Goal: Transaction & Acquisition: Purchase product/service

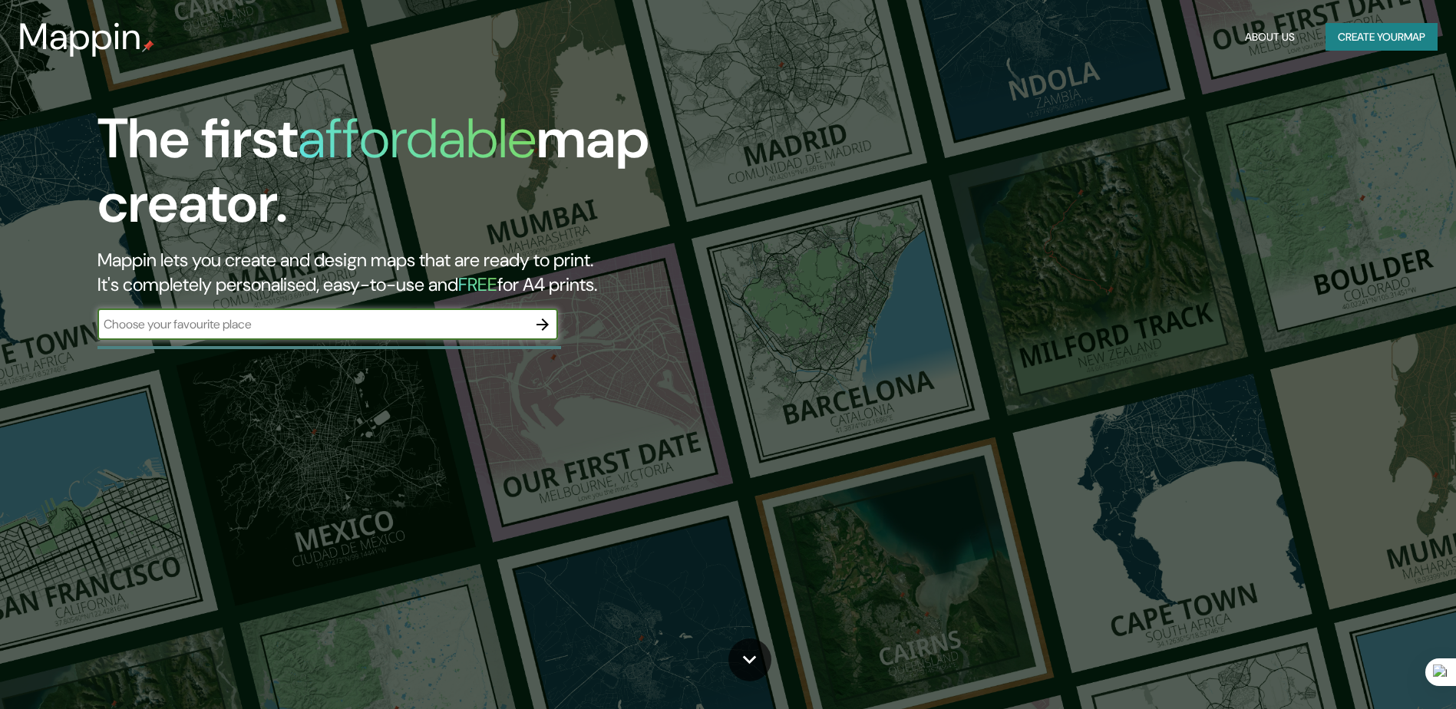
click at [369, 335] on div "​" at bounding box center [327, 324] width 461 height 31
type input "celaya"
click at [550, 325] on icon "button" at bounding box center [542, 324] width 18 height 18
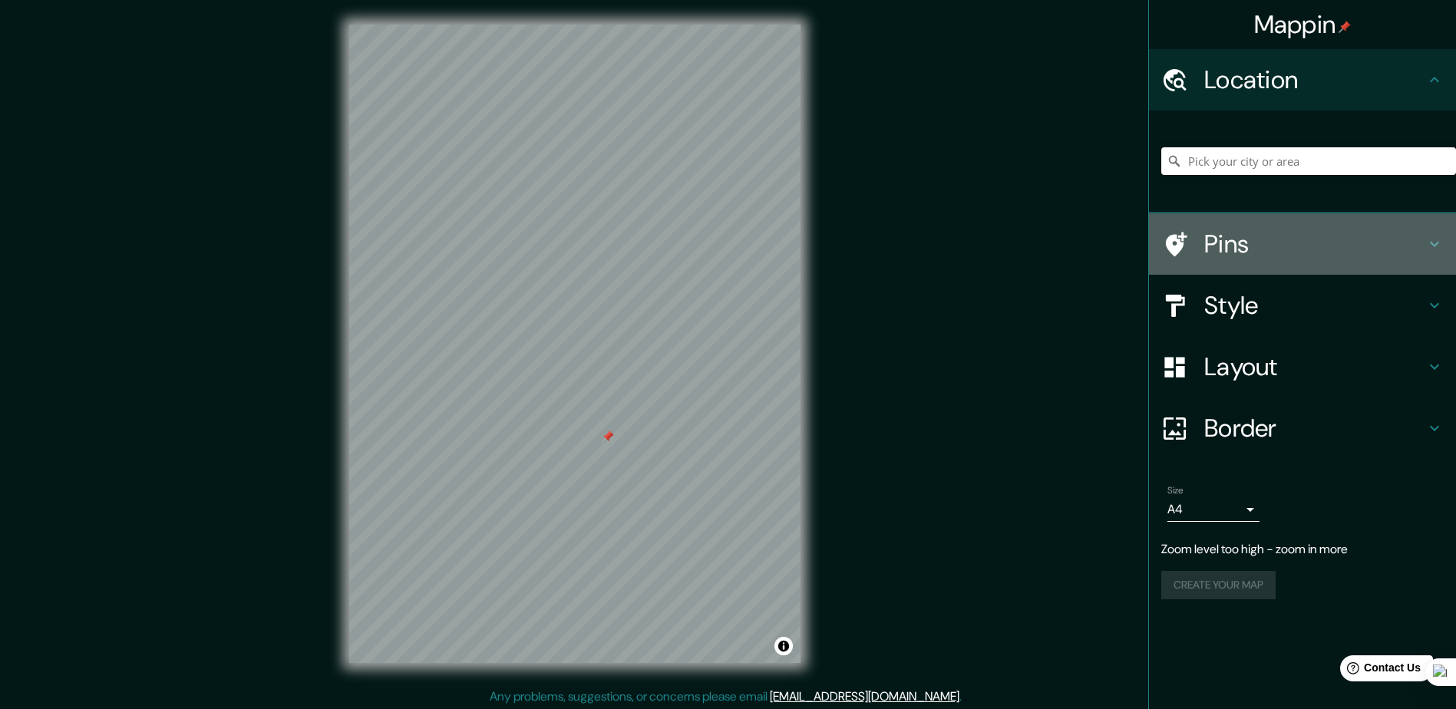
click at [1254, 261] on div "Pins" at bounding box center [1302, 243] width 307 height 61
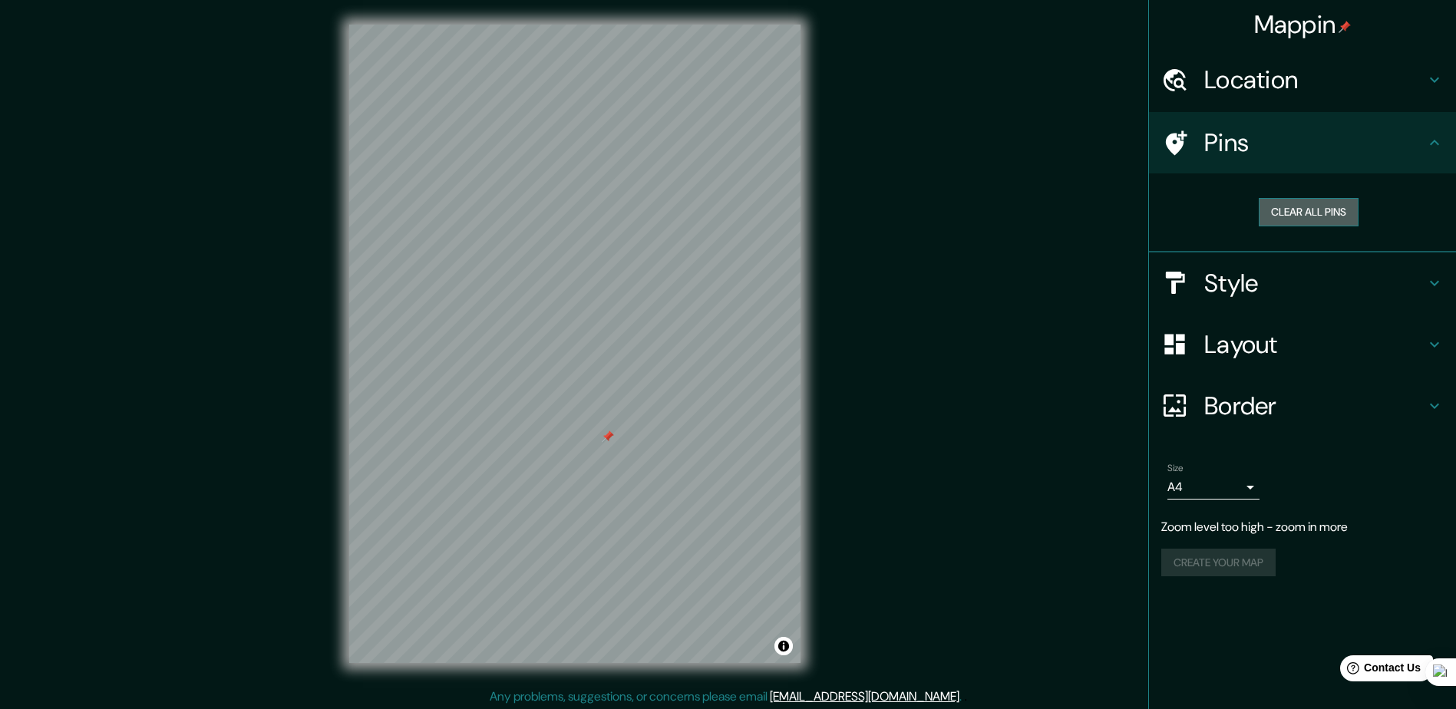
click at [1307, 213] on button "Clear all pins" at bounding box center [1309, 212] width 100 height 28
click at [1329, 74] on h4 "Location" at bounding box center [1314, 79] width 221 height 31
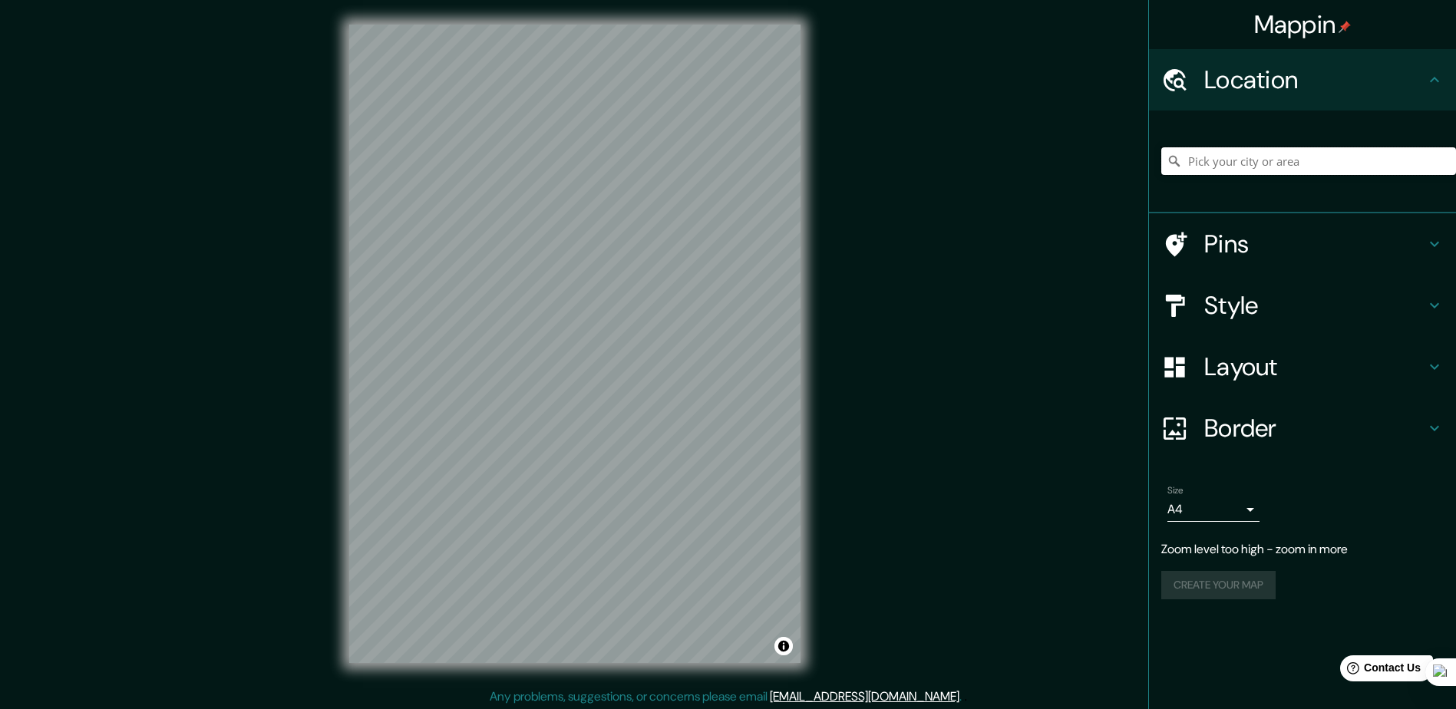
click at [1278, 151] on input "Pick your city or area" at bounding box center [1308, 161] width 295 height 28
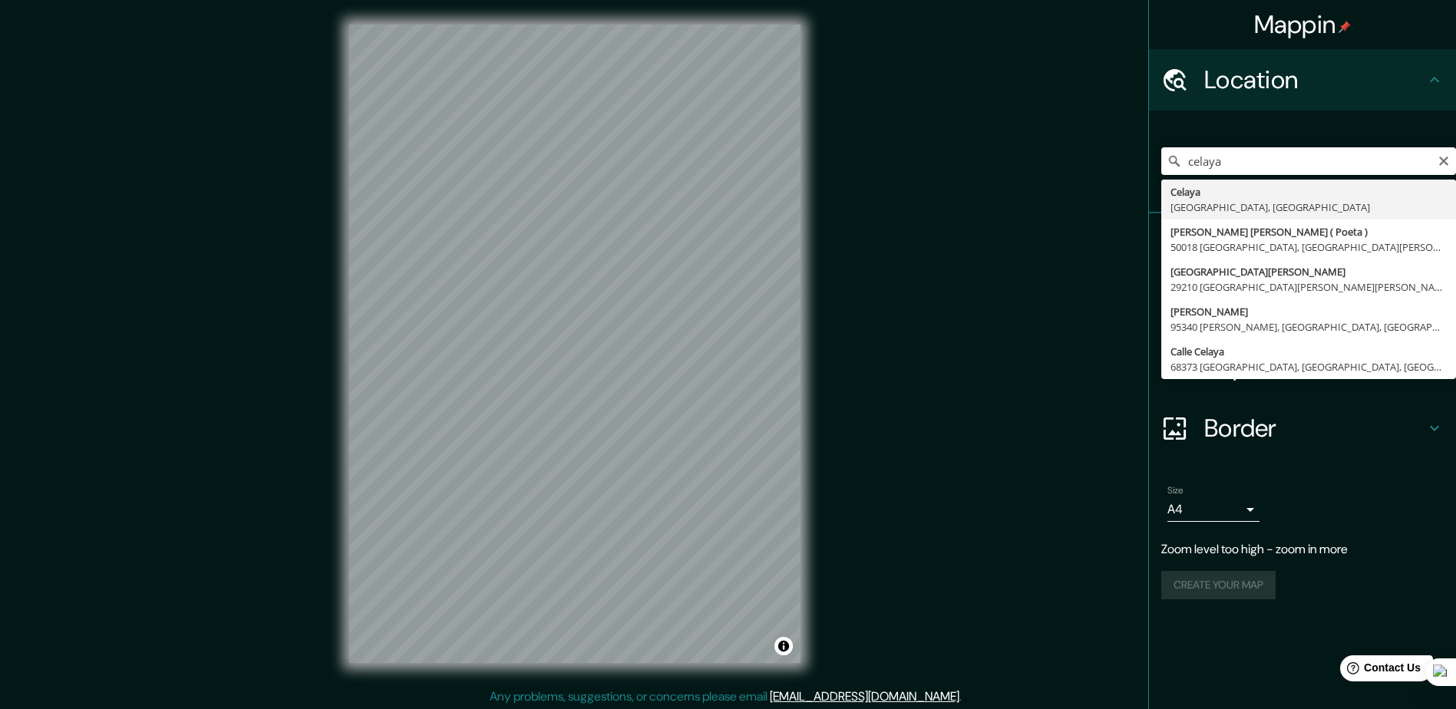
type input "Celaya, Guanajuato, México"
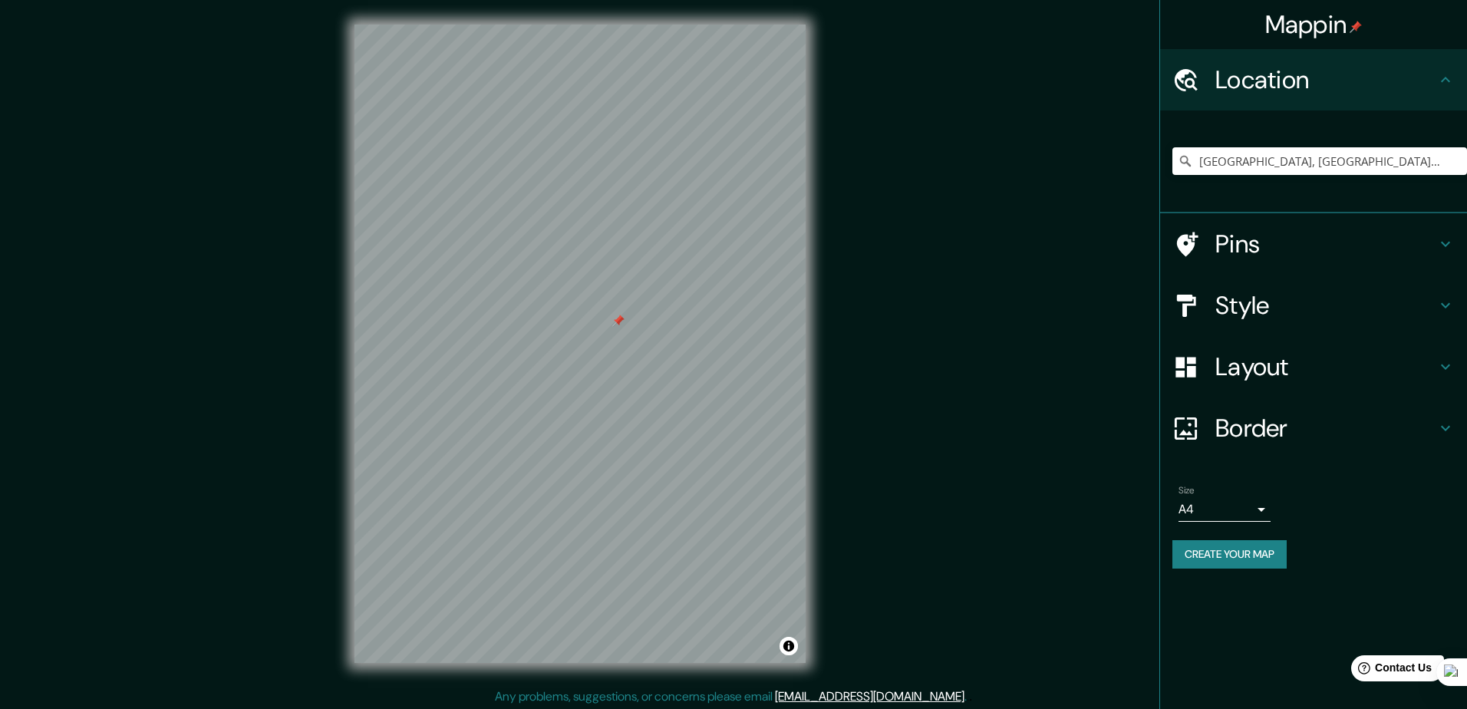
click at [1241, 505] on body "Mappin Location Celaya, Guanajuato, México Pins Style Layout Border Choose a bo…" at bounding box center [733, 354] width 1467 height 709
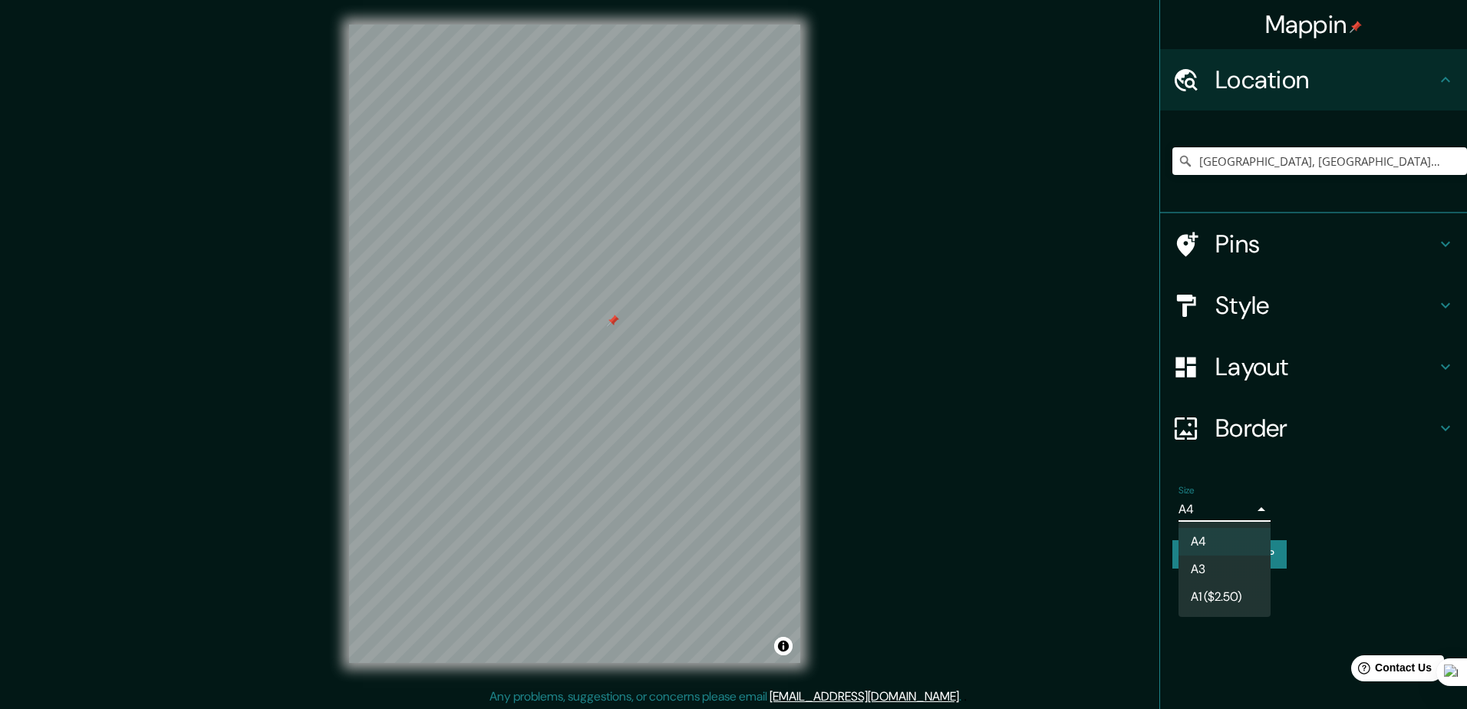
click at [1247, 510] on div at bounding box center [733, 354] width 1467 height 709
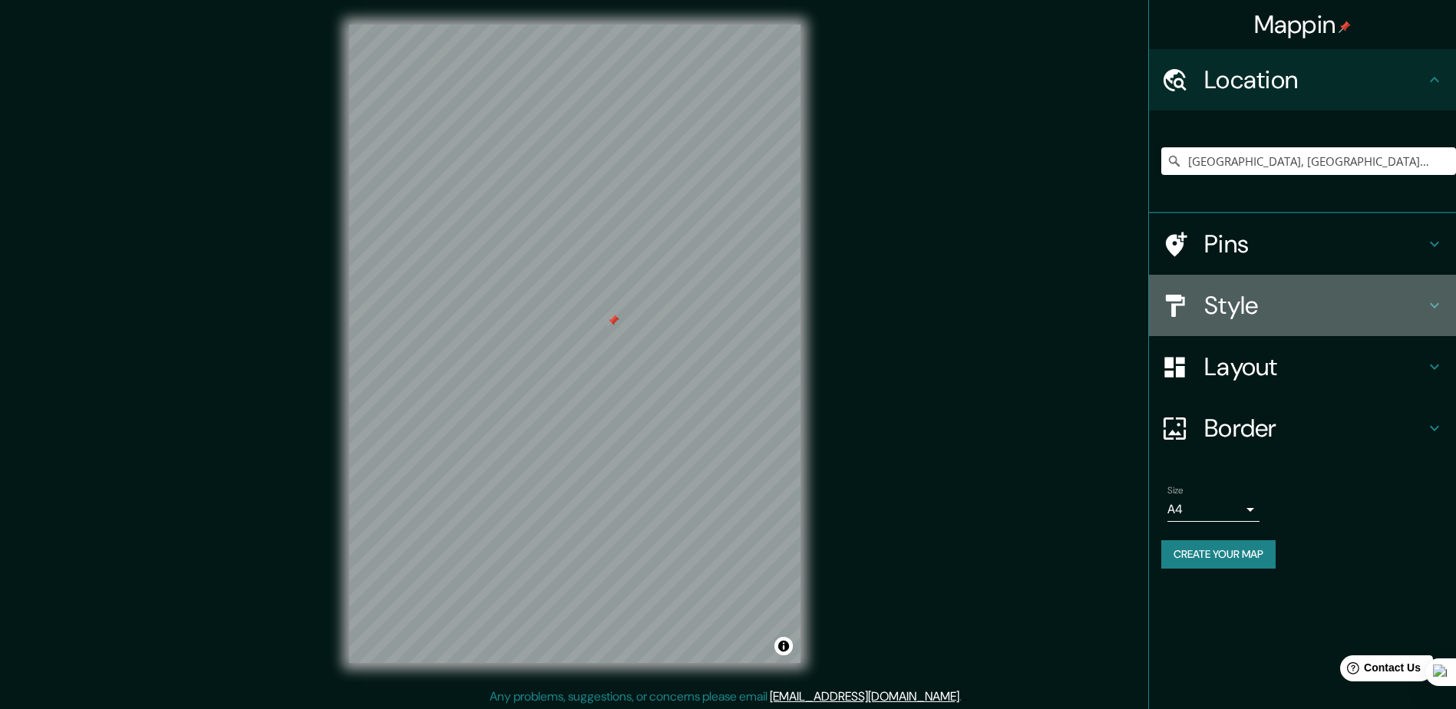
click at [1266, 312] on h4 "Style" at bounding box center [1314, 305] width 221 height 31
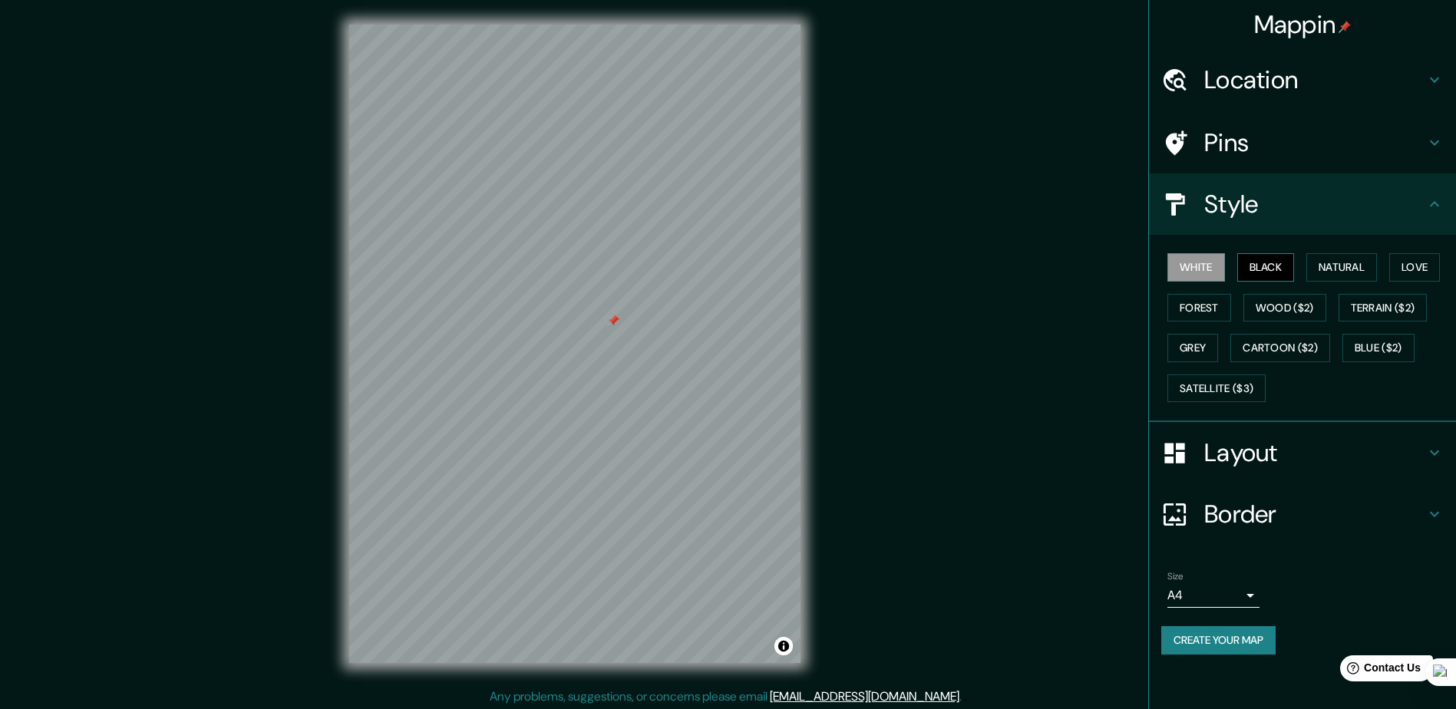
click at [1262, 266] on button "Black" at bounding box center [1266, 267] width 58 height 28
click at [1200, 266] on button "White" at bounding box center [1196, 267] width 58 height 28
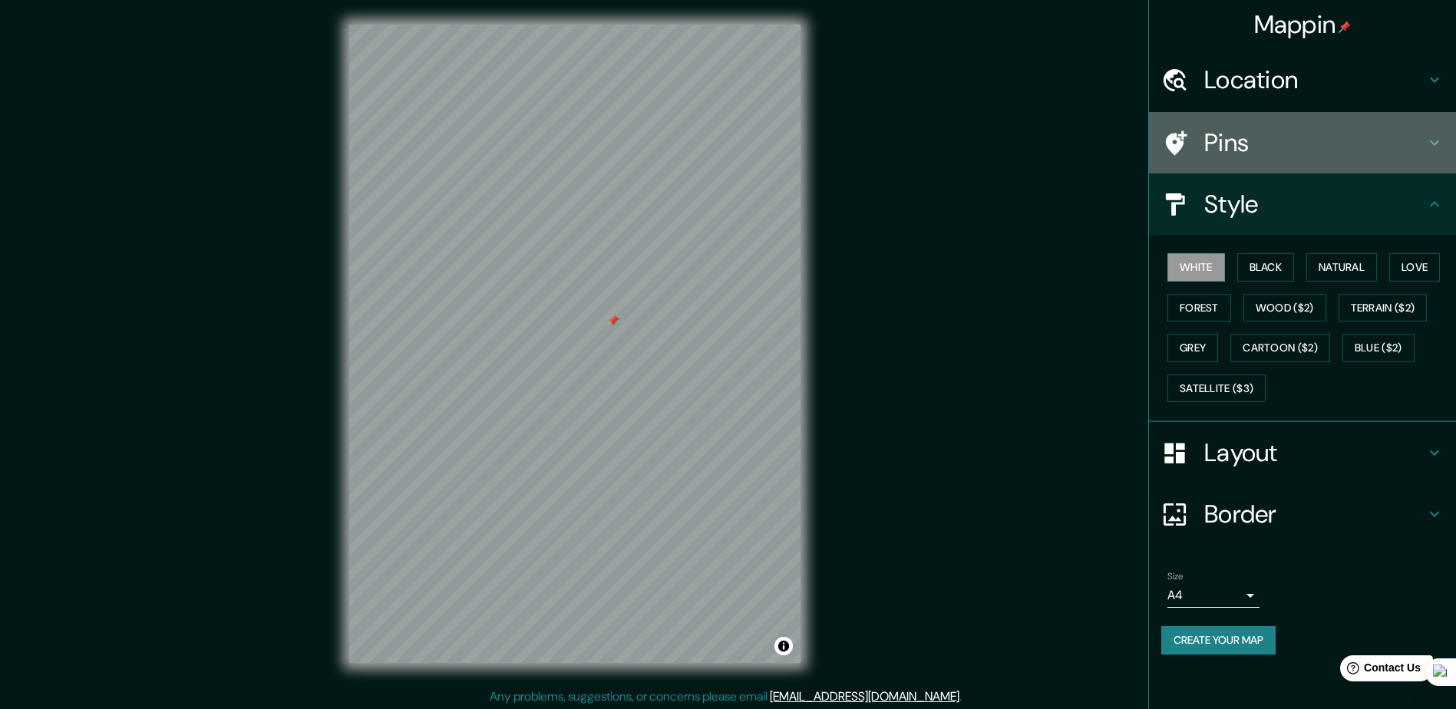
click at [1282, 150] on h4 "Pins" at bounding box center [1314, 142] width 221 height 31
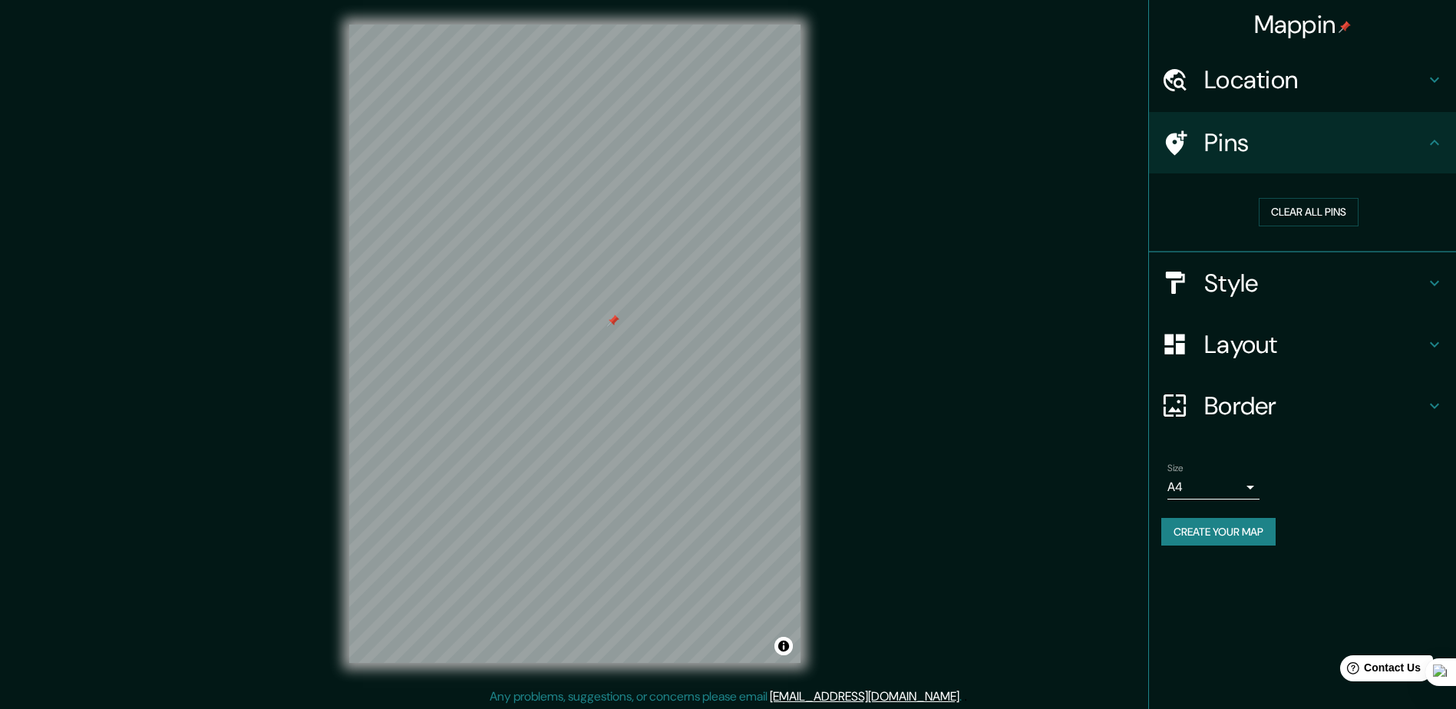
click at [1282, 150] on h4 "Pins" at bounding box center [1314, 142] width 221 height 31
click at [1290, 338] on h4 "Layout" at bounding box center [1314, 344] width 221 height 31
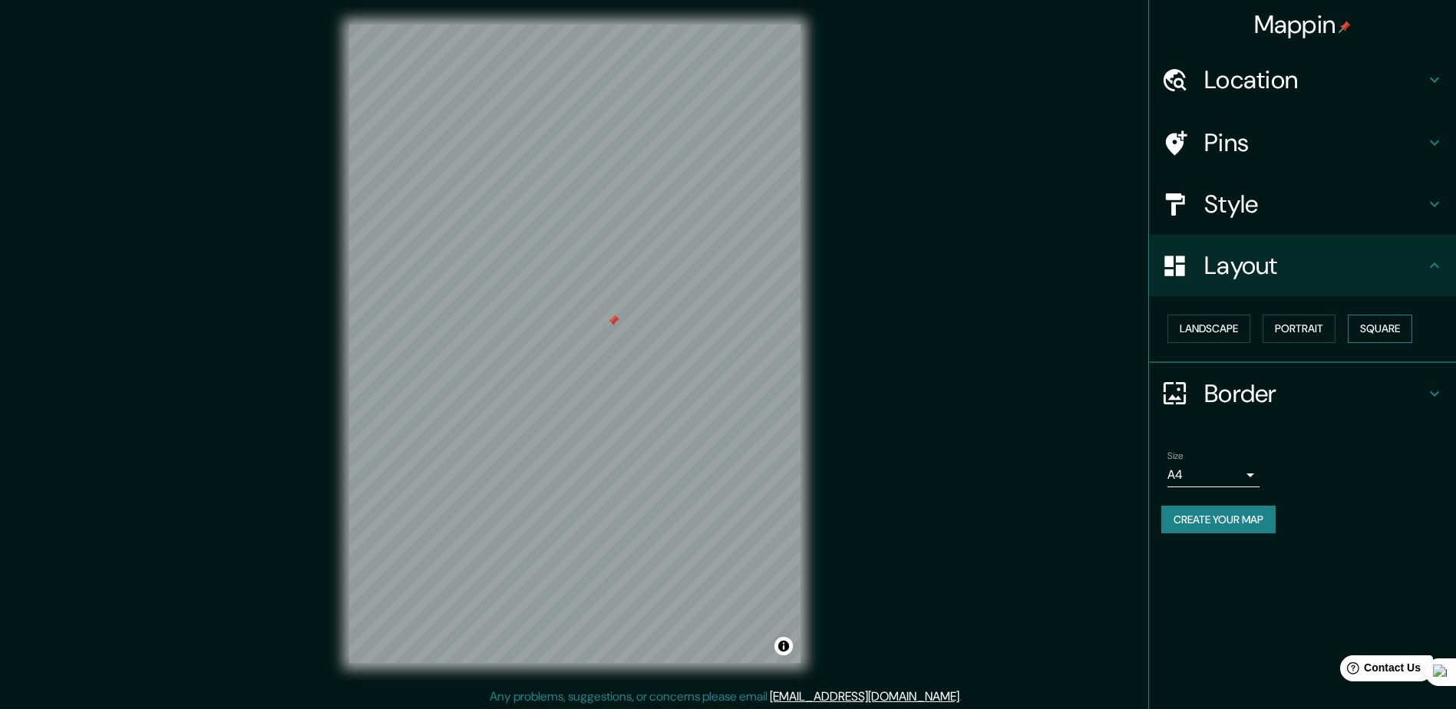
click at [1391, 332] on button "Square" at bounding box center [1380, 329] width 64 height 28
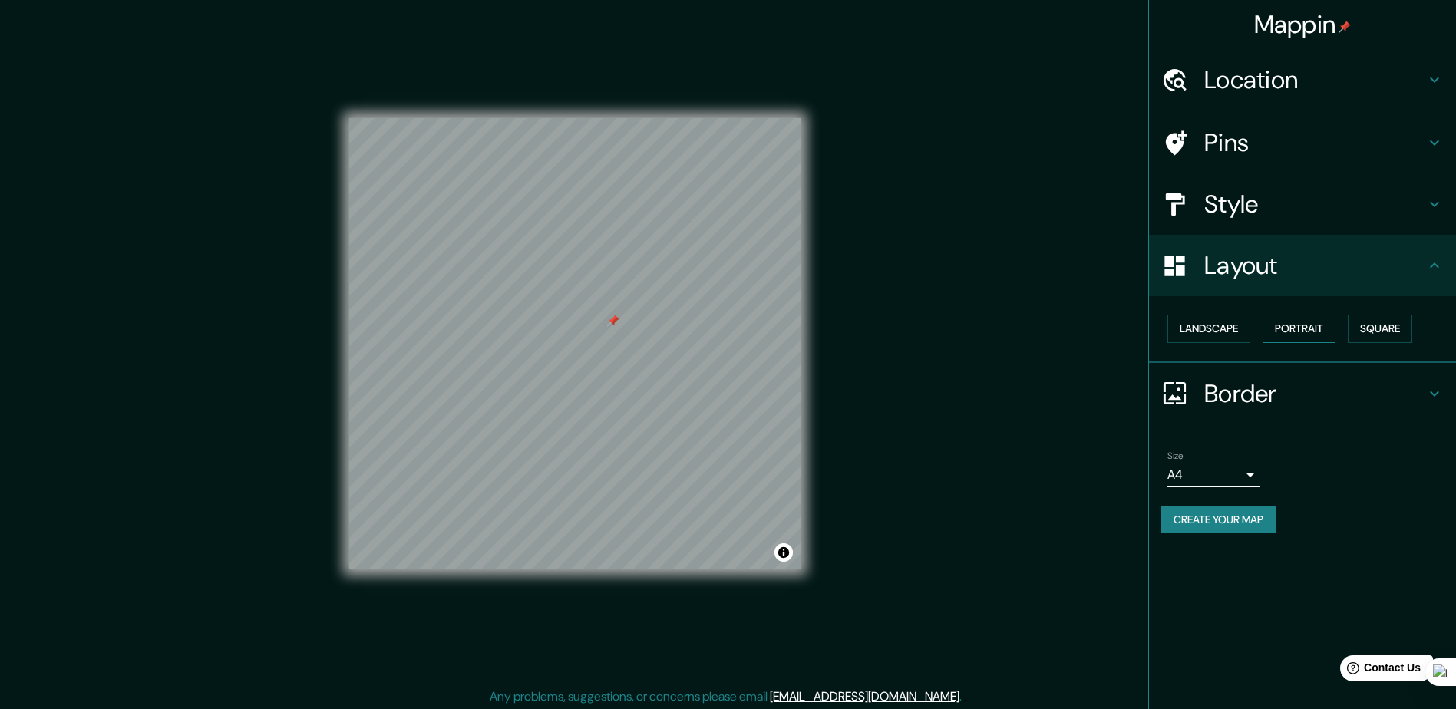
click at [1310, 328] on button "Portrait" at bounding box center [1299, 329] width 73 height 28
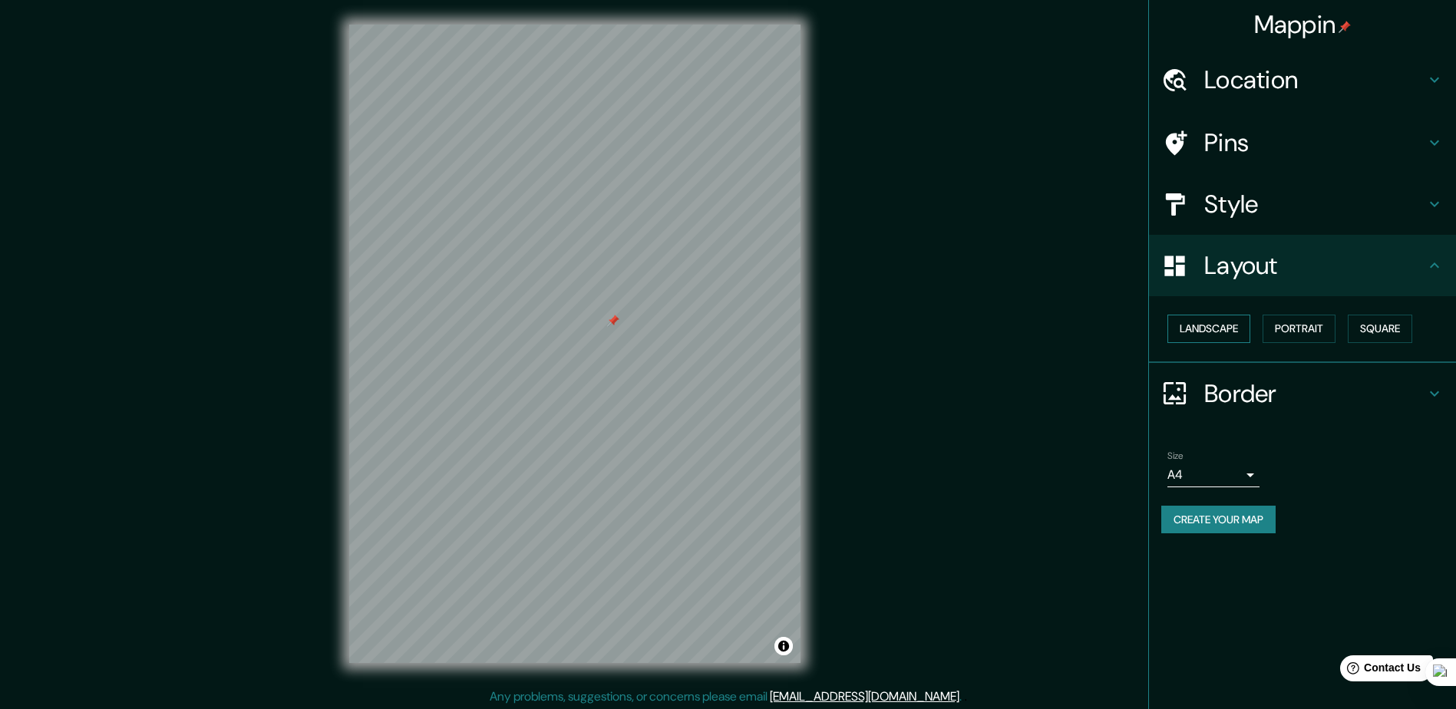
click at [1224, 329] on button "Landscape" at bounding box center [1208, 329] width 83 height 28
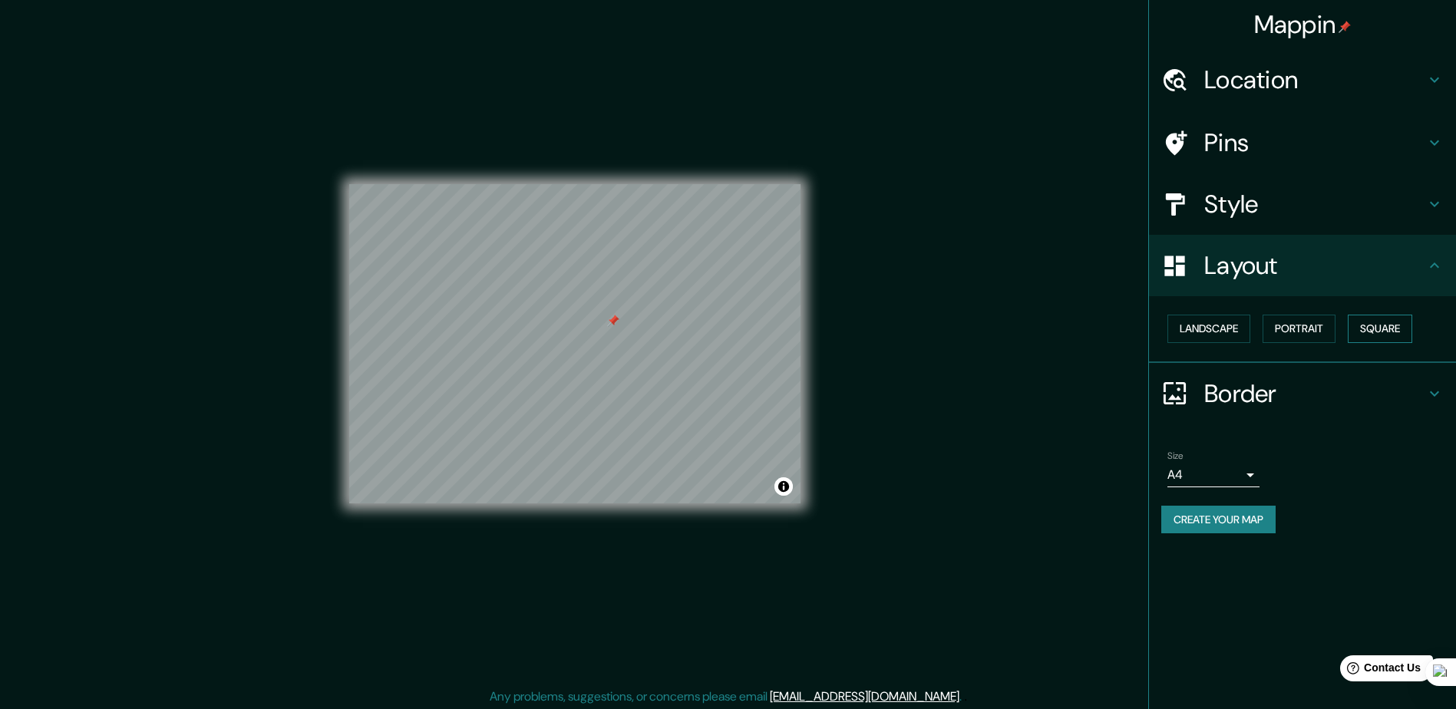
click at [1398, 325] on button "Square" at bounding box center [1380, 329] width 64 height 28
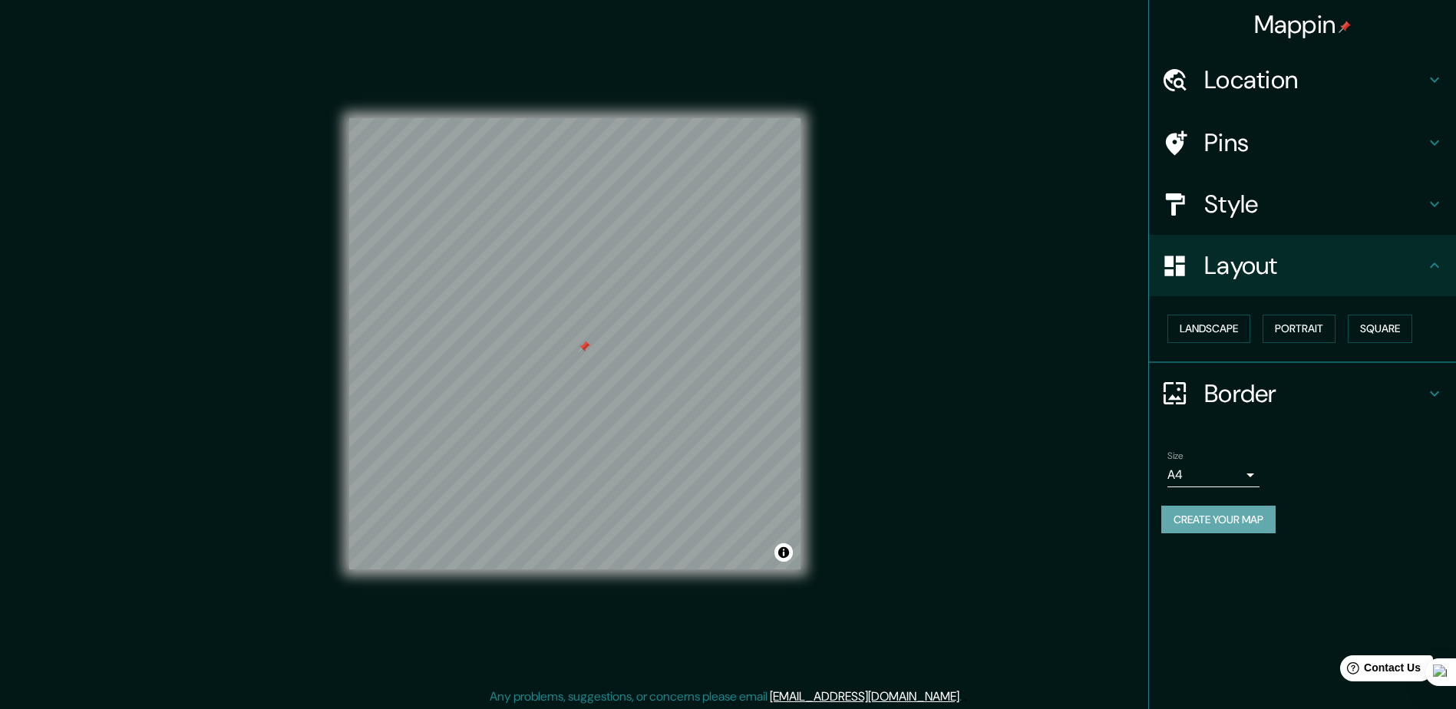
click at [1260, 513] on button "Create your map" at bounding box center [1218, 520] width 114 height 28
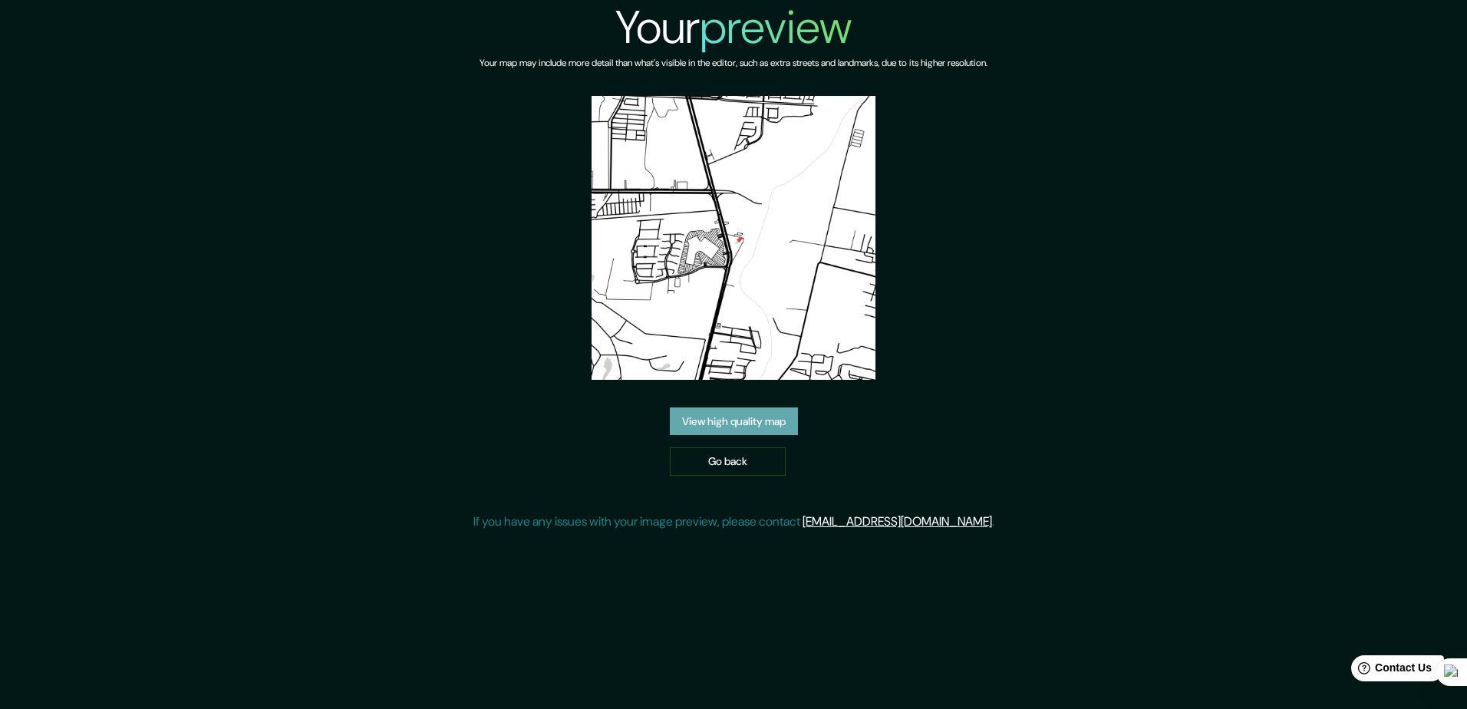
click at [764, 420] on link "View high quality map" at bounding box center [734, 422] width 128 height 28
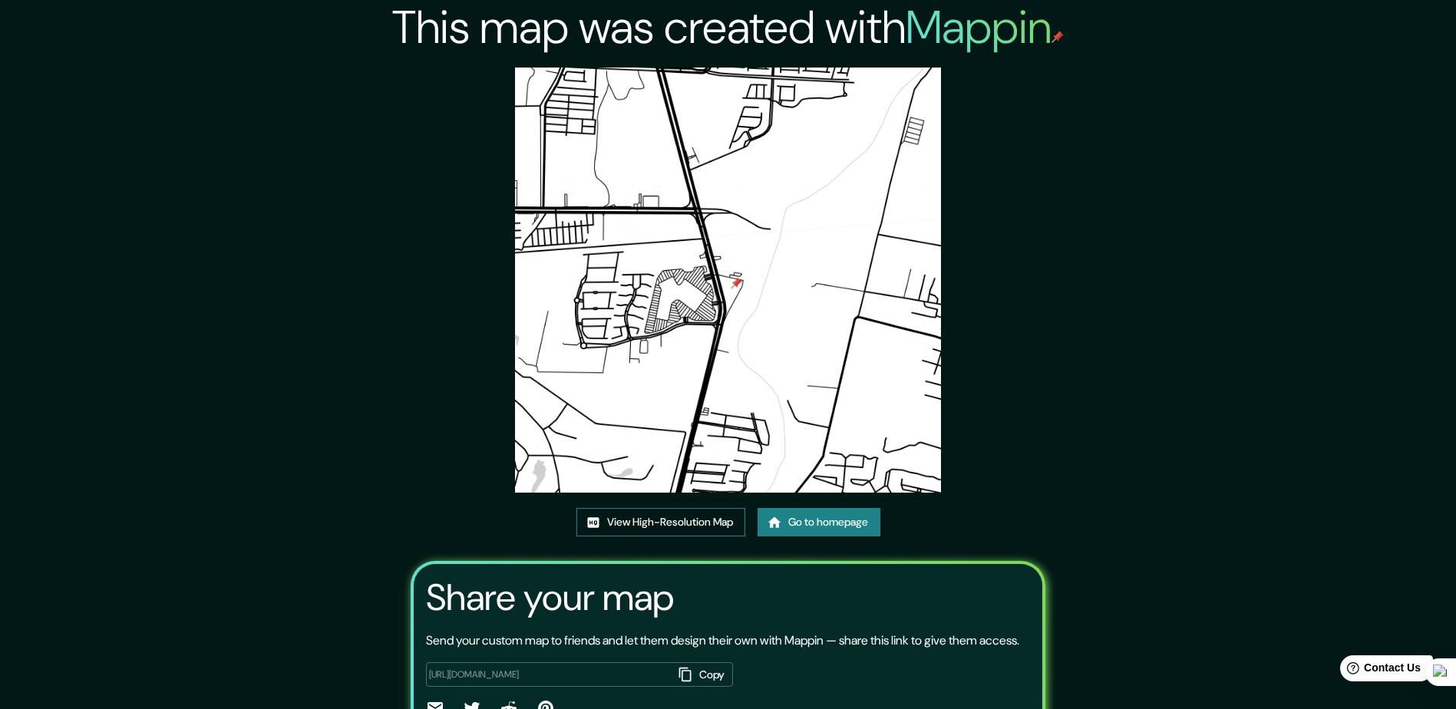
click at [679, 518] on link "View High-Resolution Map" at bounding box center [660, 522] width 169 height 28
click at [798, 507] on div "This map was created with Mappin View High-Resolution Map Go to homepage Share …" at bounding box center [728, 395] width 672 height 791
click at [798, 516] on link "Go to homepage" at bounding box center [819, 522] width 123 height 28
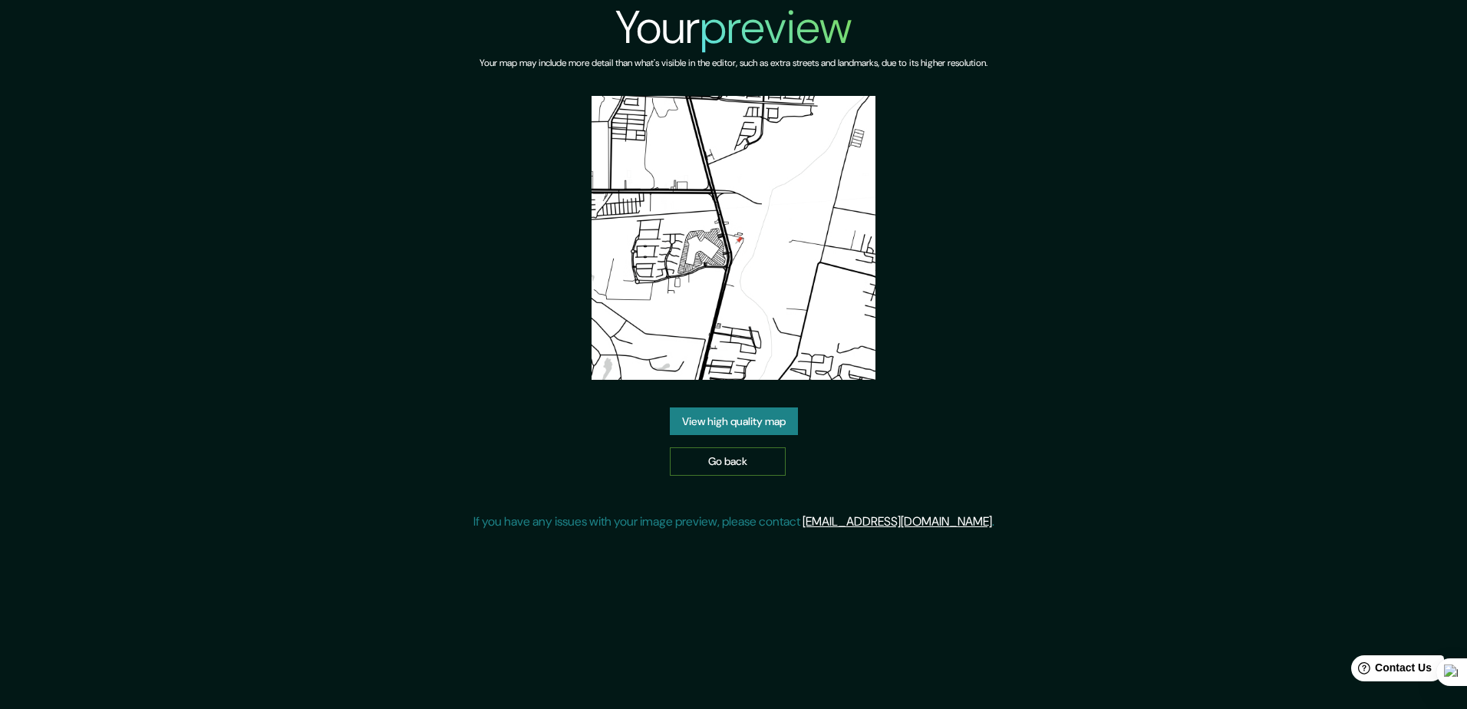
click at [753, 462] on link "Go back" at bounding box center [728, 461] width 116 height 28
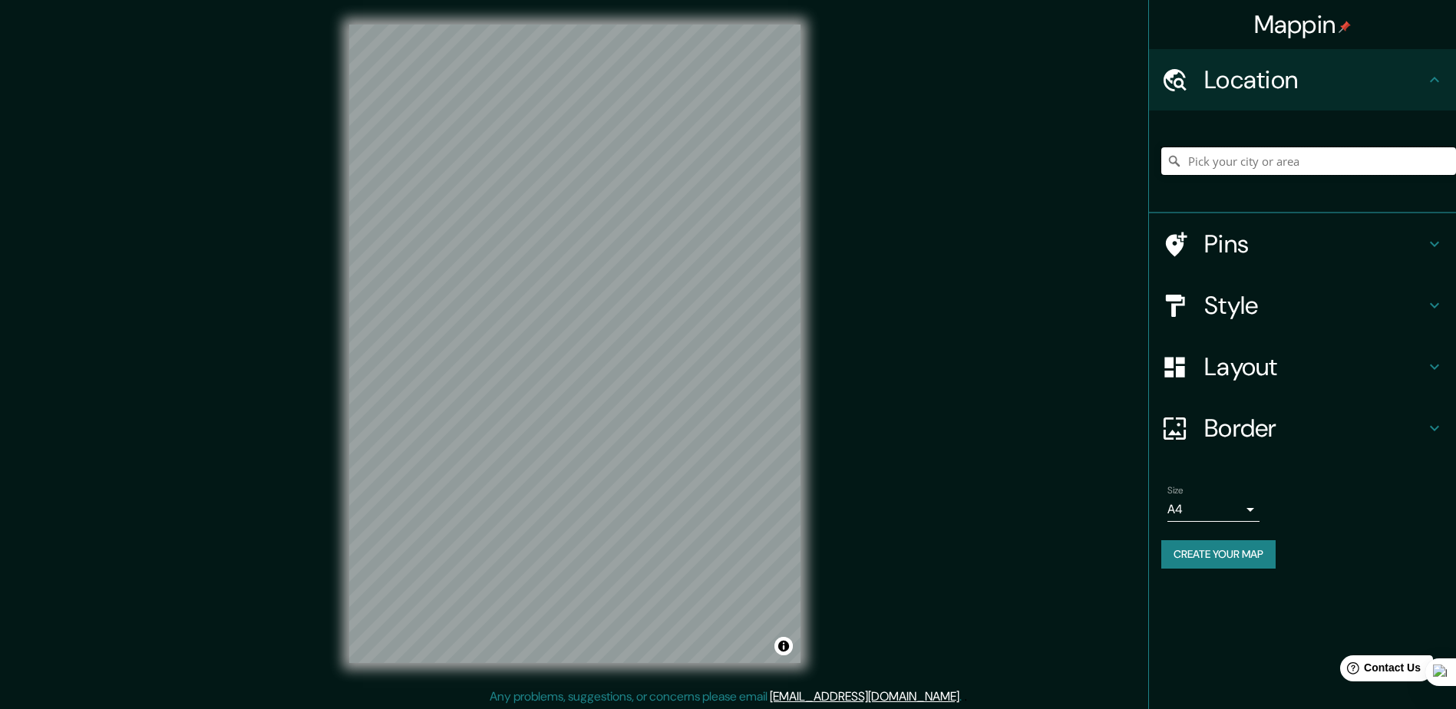
click at [1260, 168] on input "Pick your city or area" at bounding box center [1308, 161] width 295 height 28
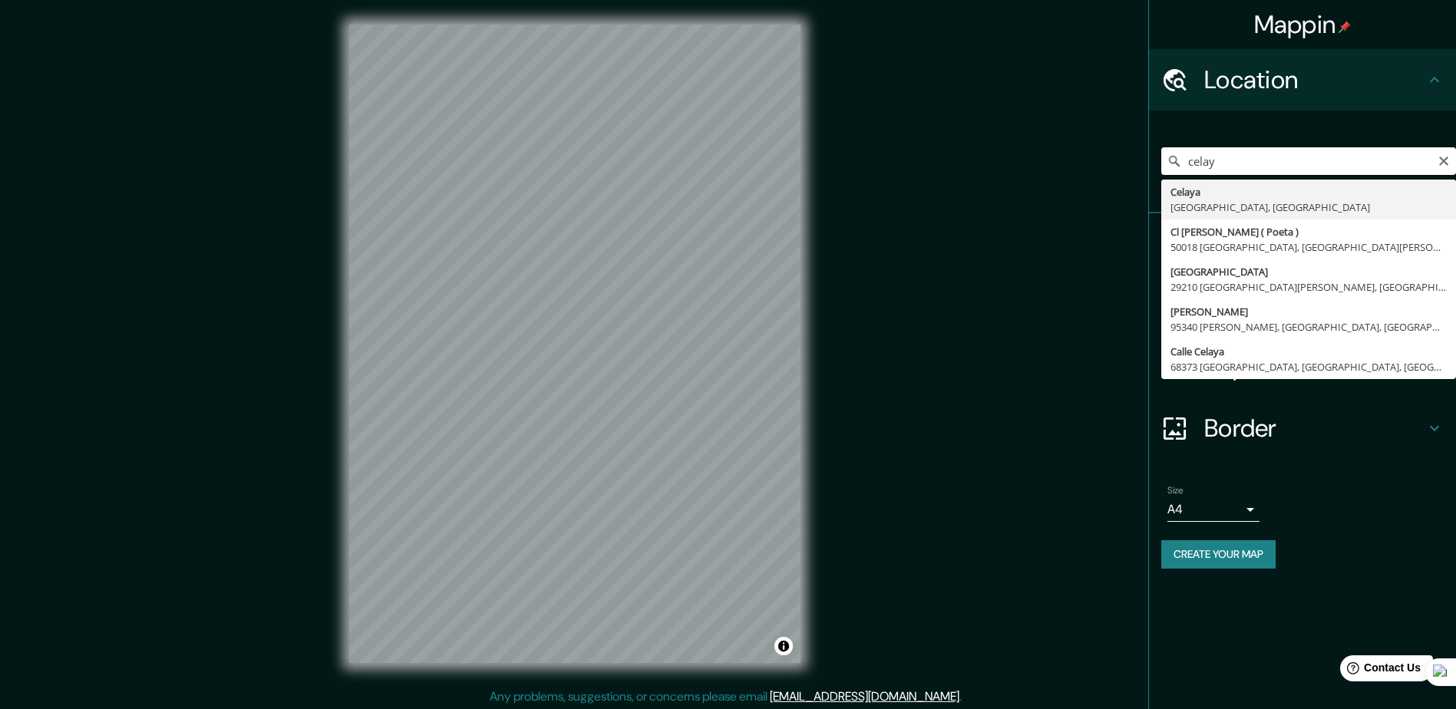
type input "[GEOGRAPHIC_DATA], [GEOGRAPHIC_DATA], [GEOGRAPHIC_DATA]"
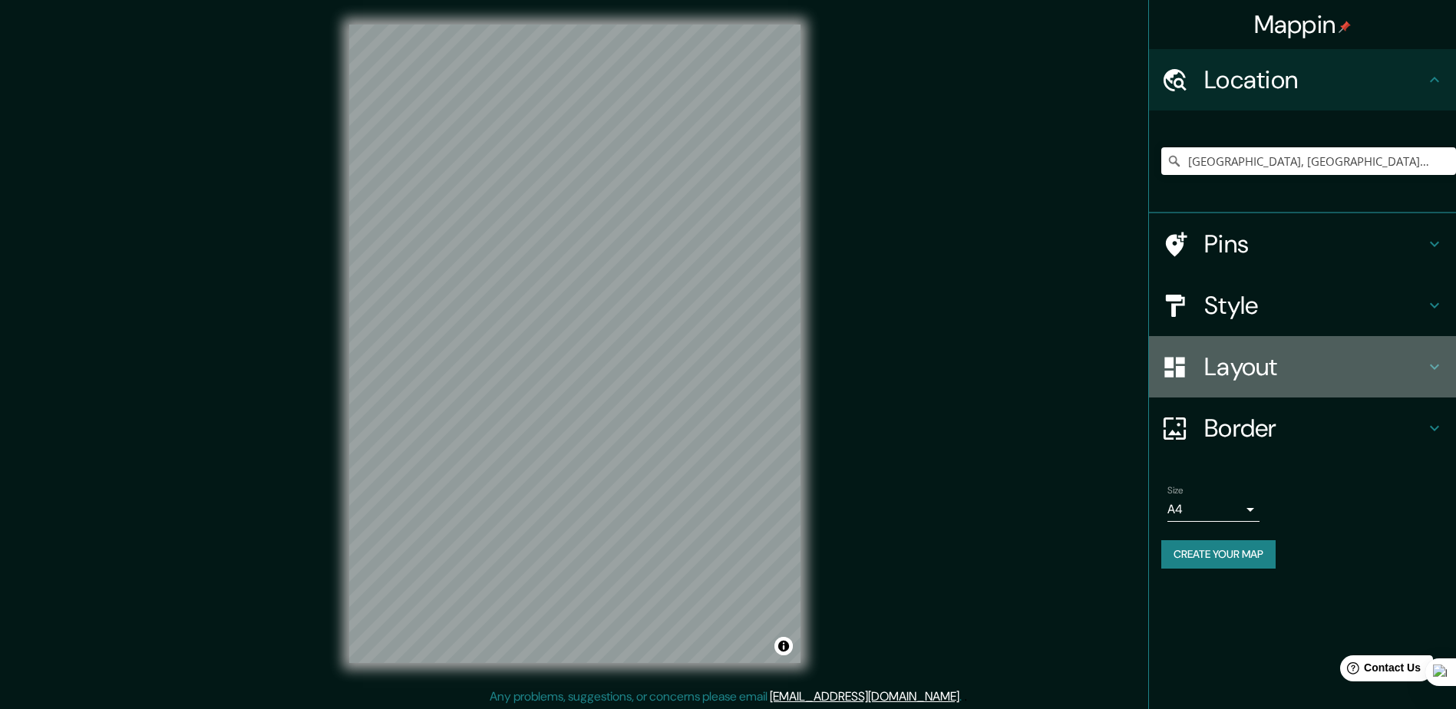
click at [1300, 365] on h4 "Layout" at bounding box center [1314, 367] width 221 height 31
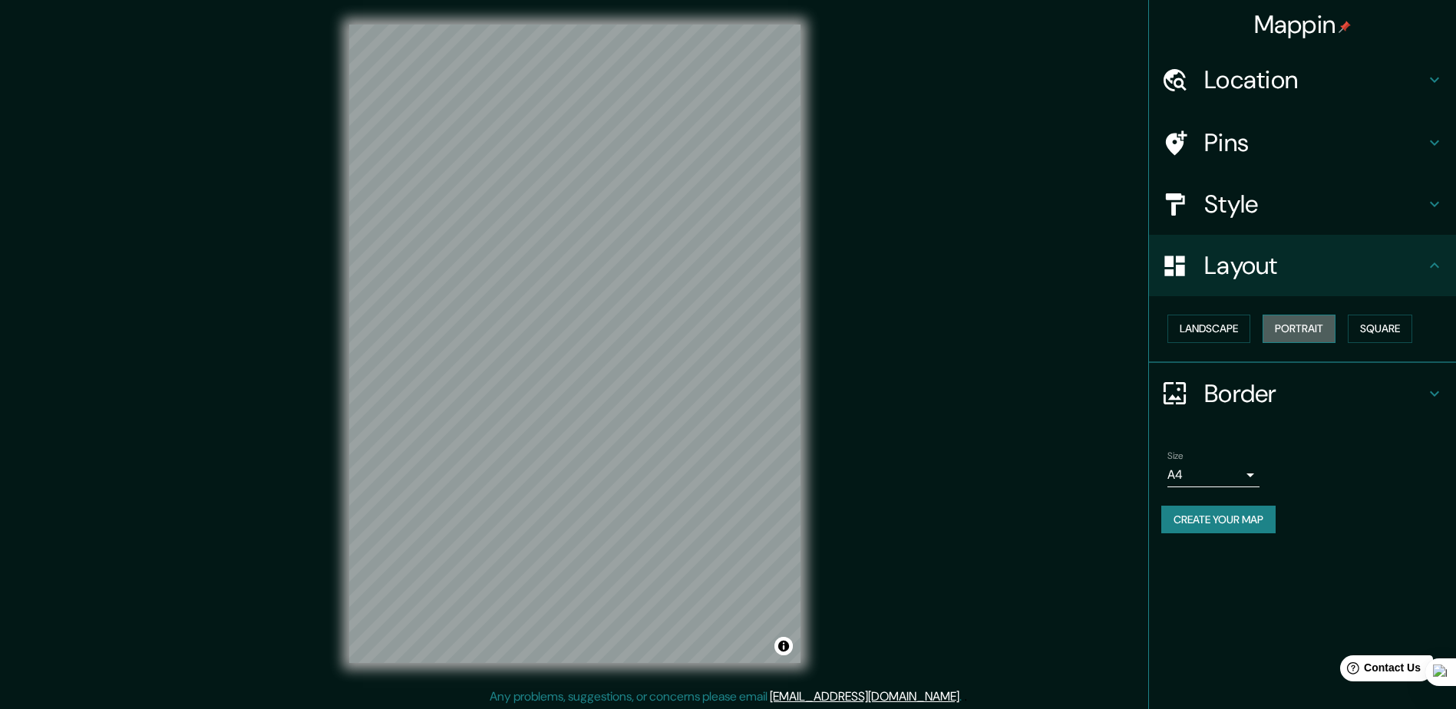
click at [1300, 329] on button "Portrait" at bounding box center [1299, 329] width 73 height 28
click at [1375, 331] on button "Square" at bounding box center [1380, 329] width 64 height 28
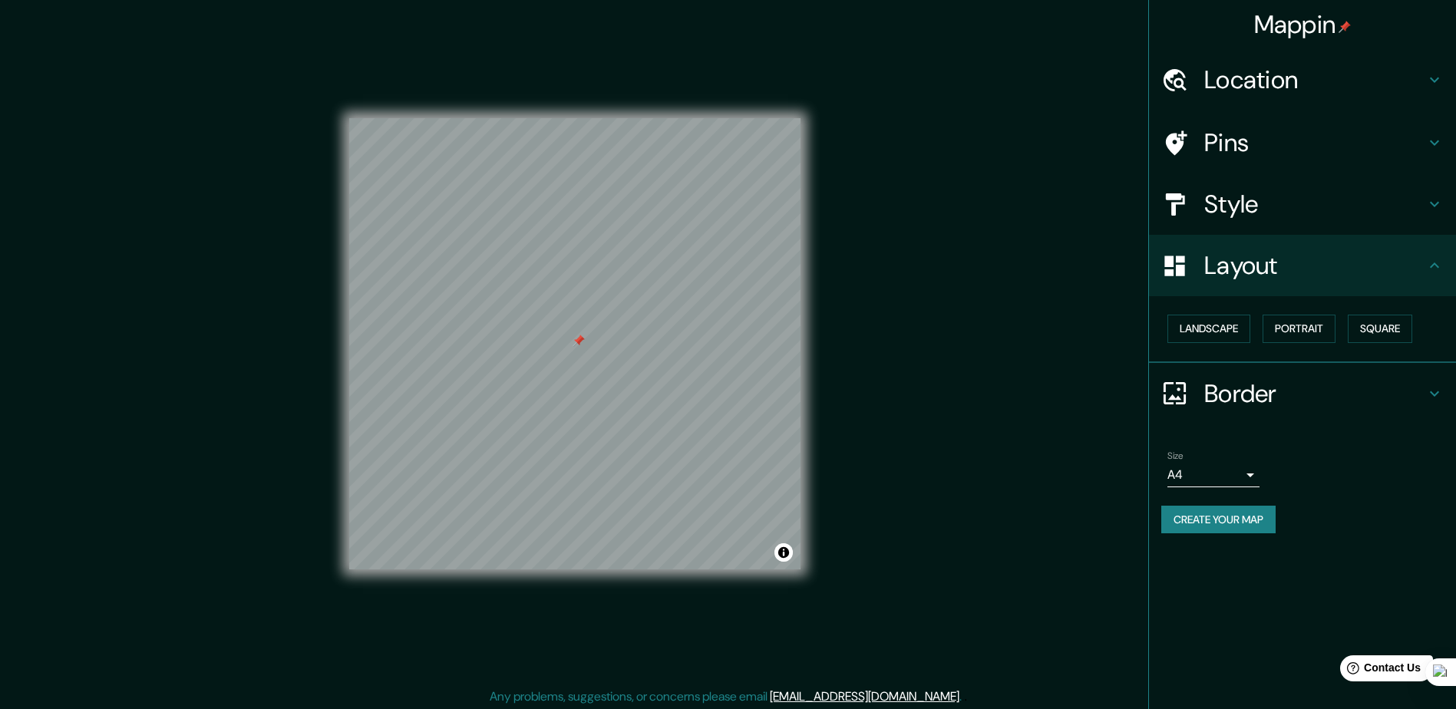
click at [1266, 105] on div "Location" at bounding box center [1302, 79] width 307 height 61
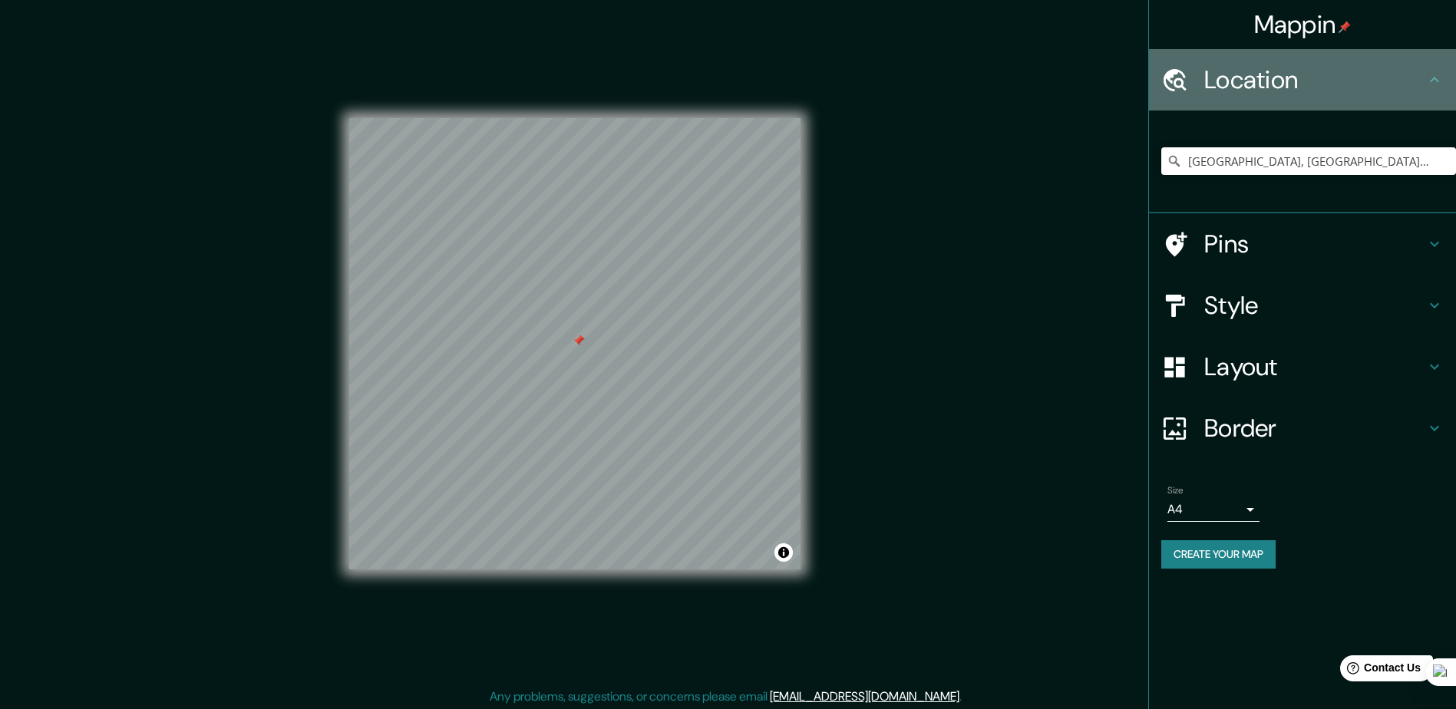
click at [1304, 100] on div "Location" at bounding box center [1302, 79] width 307 height 61
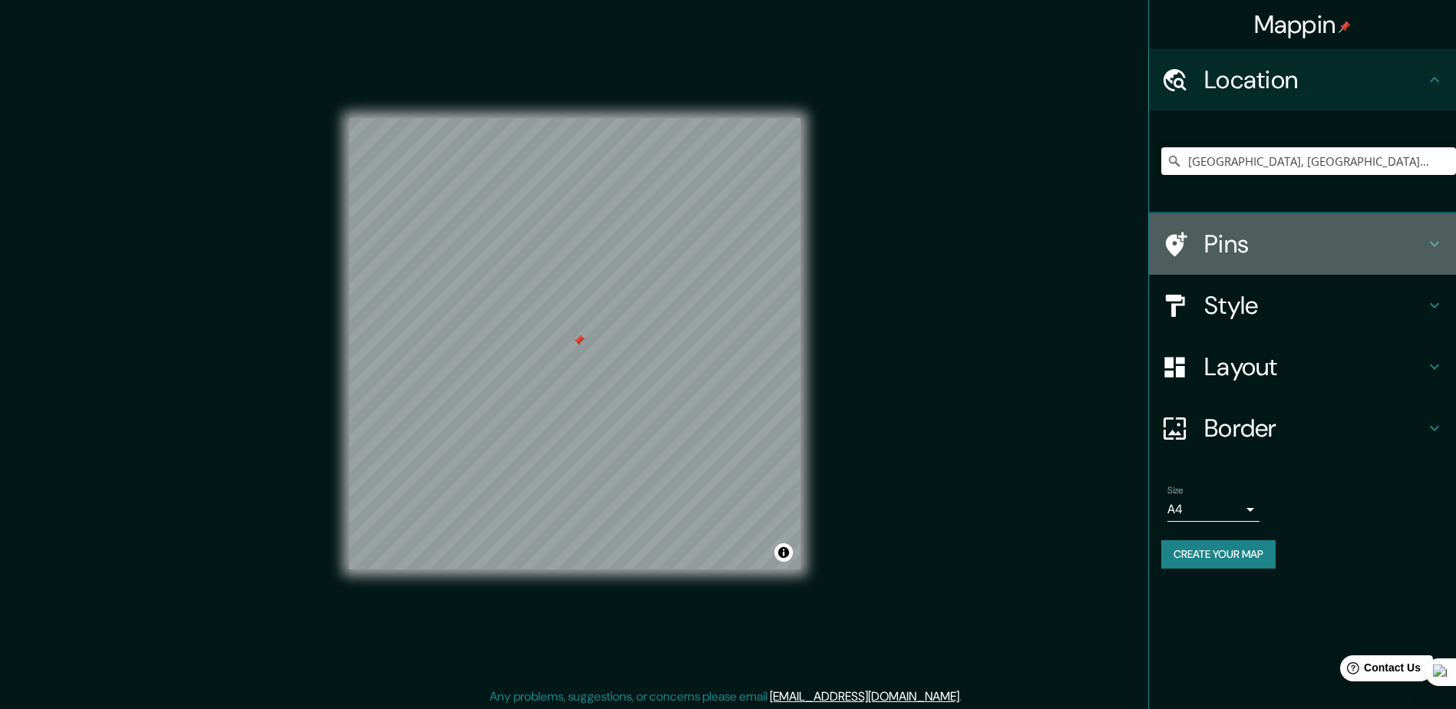
click at [1296, 234] on h4 "Pins" at bounding box center [1314, 244] width 221 height 31
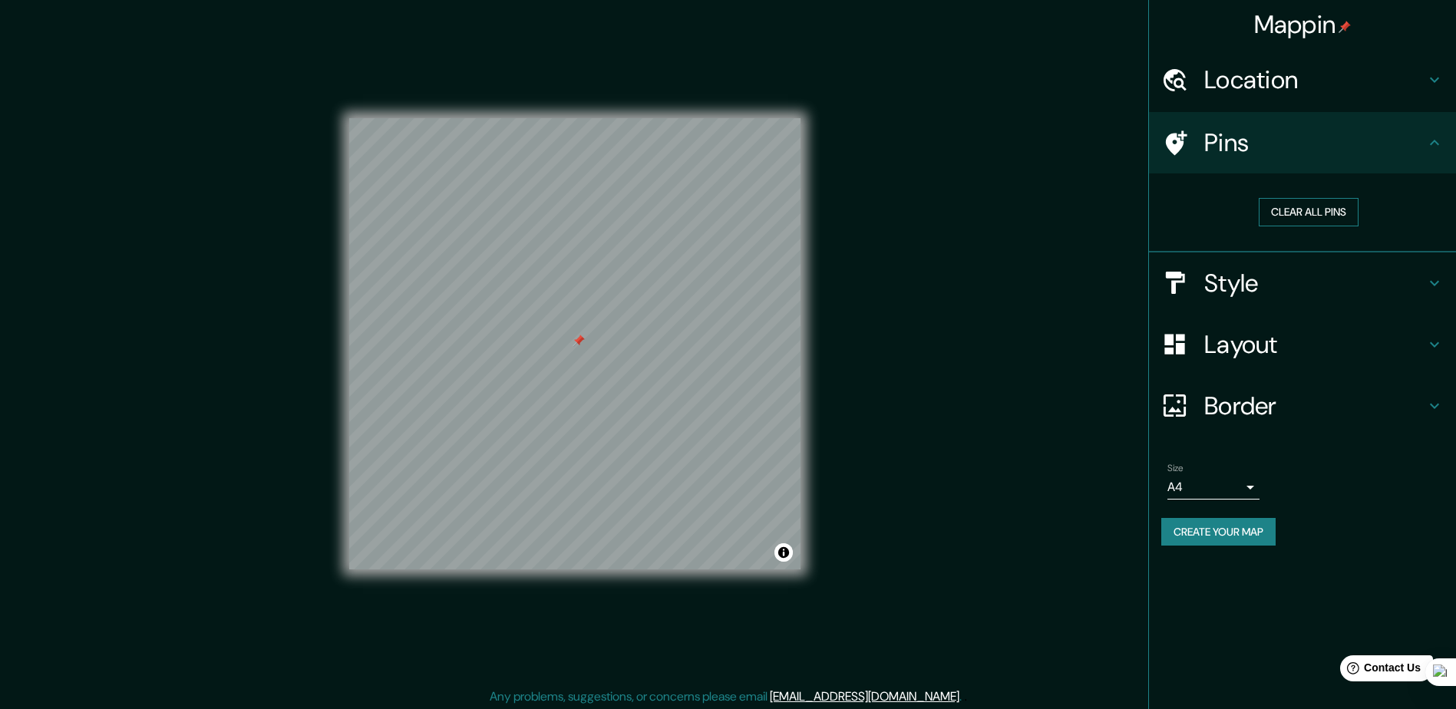
click at [1297, 208] on button "Clear all pins" at bounding box center [1309, 212] width 100 height 28
click at [1242, 542] on button "Create your map" at bounding box center [1218, 532] width 114 height 28
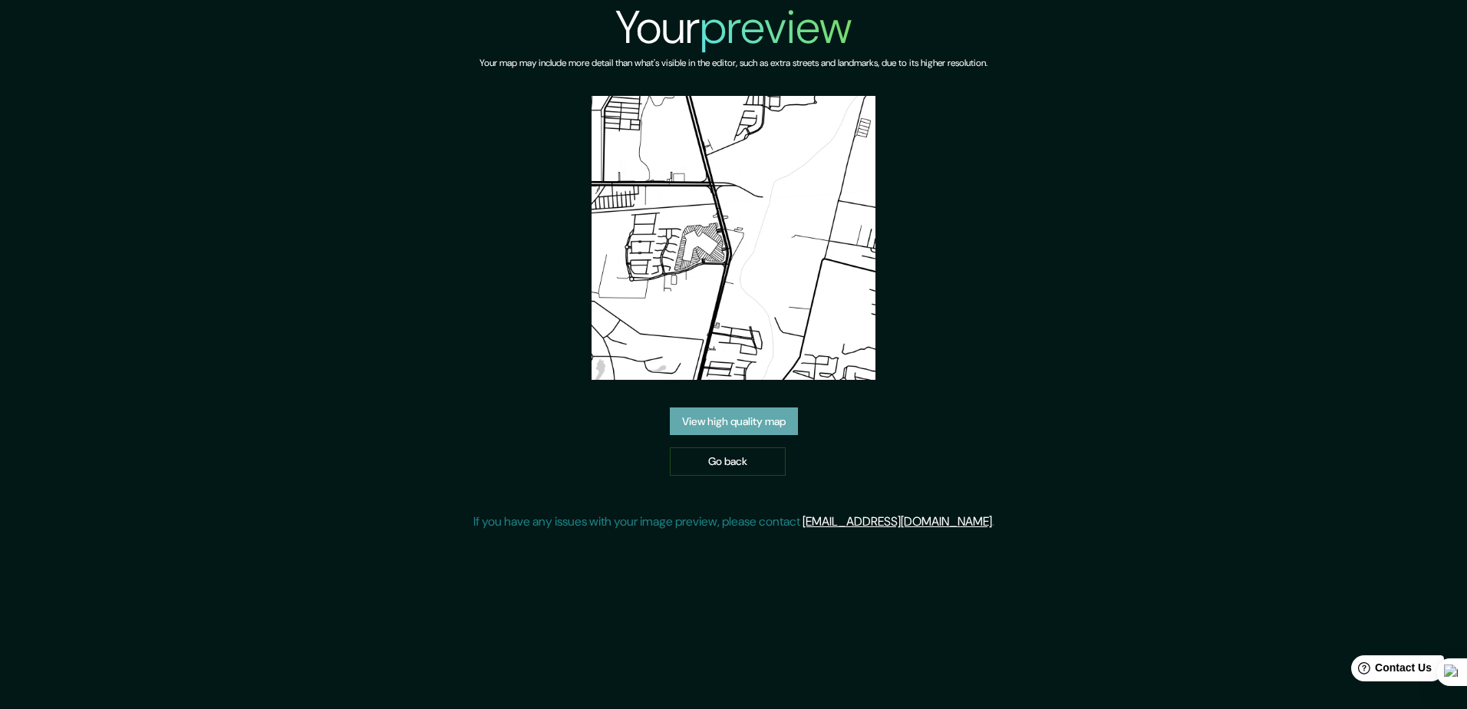
click at [758, 429] on link "View high quality map" at bounding box center [734, 422] width 128 height 28
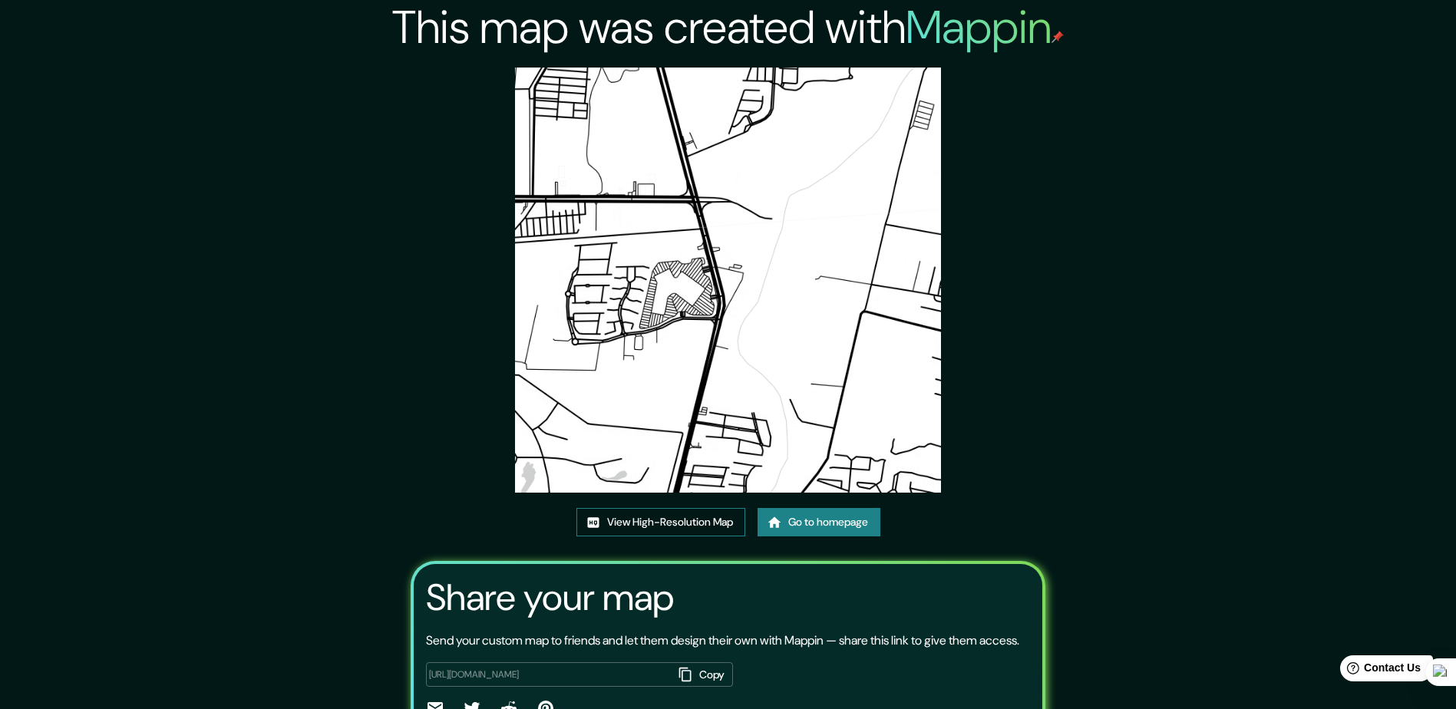
click at [711, 518] on link "View High-Resolution Map" at bounding box center [660, 522] width 169 height 28
